Goal: Find specific page/section: Find specific page/section

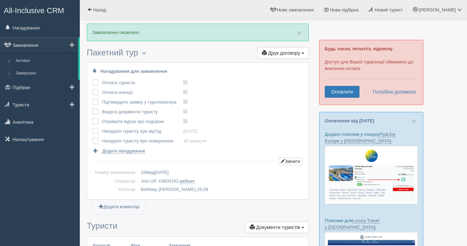
click at [32, 46] on link "Замовлення" at bounding box center [39, 44] width 78 height 15
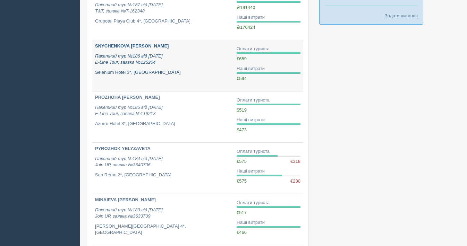
scroll to position [386, 0]
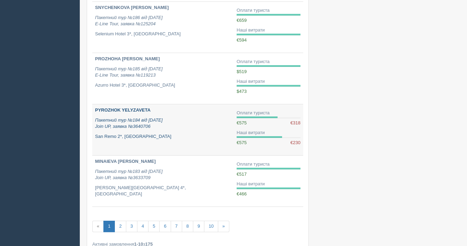
click at [186, 128] on p "Пакетний тур №184 від [DATE] Join UP, заявка №3640706" at bounding box center [163, 123] width 136 height 13
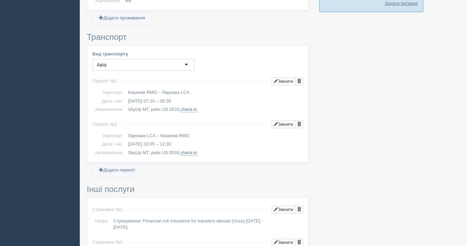
scroll to position [386, 0]
